Goal: Navigation & Orientation: Find specific page/section

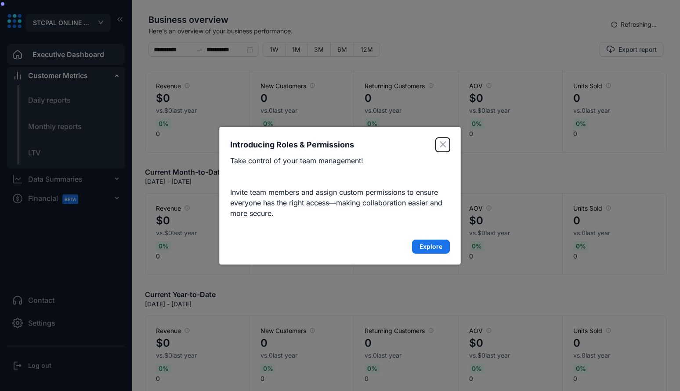
click at [441, 145] on icon "Close" at bounding box center [443, 144] width 7 height 6
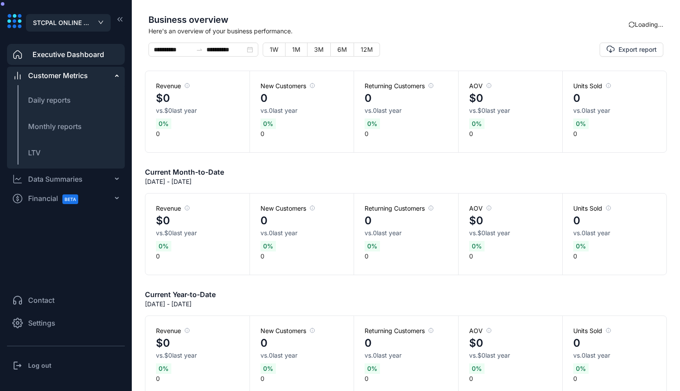
click at [631, 30] on div "Business overview Here's an overview of your business performance. Loading..." at bounding box center [406, 27] width 522 height 29
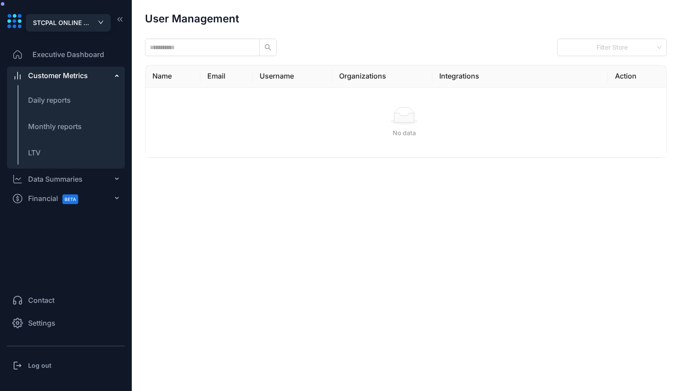
click at [106, 25] on button "STCPAL ONLINE STORE" at bounding box center [68, 23] width 85 height 18
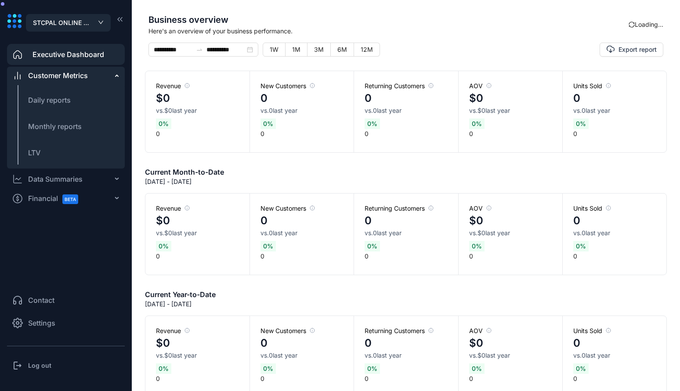
click at [54, 362] on div "Log out" at bounding box center [66, 366] width 118 height 18
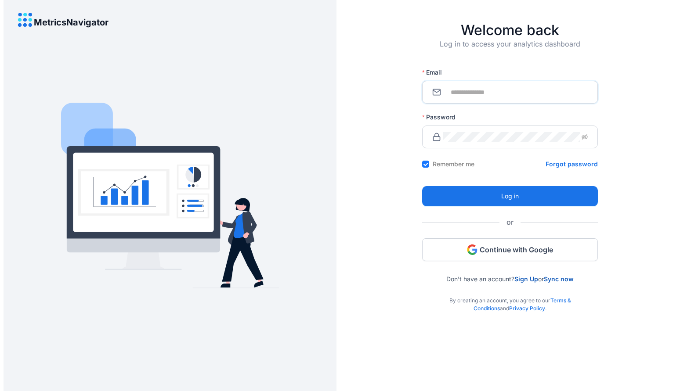
click at [503, 88] on input "Email" at bounding box center [515, 92] width 145 height 10
type input "**********"
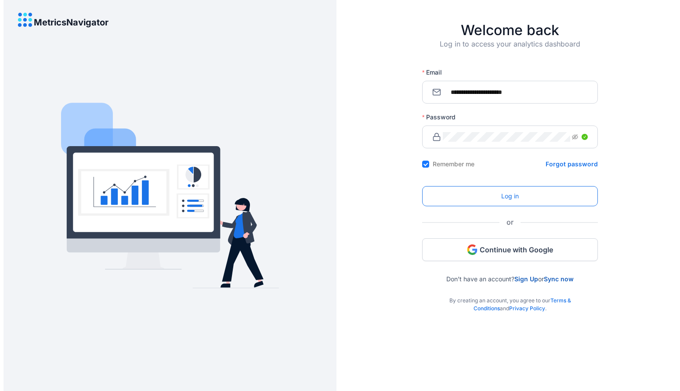
click at [503, 196] on span "Log in" at bounding box center [510, 197] width 18 height 10
